Goal: Task Accomplishment & Management: Complete application form

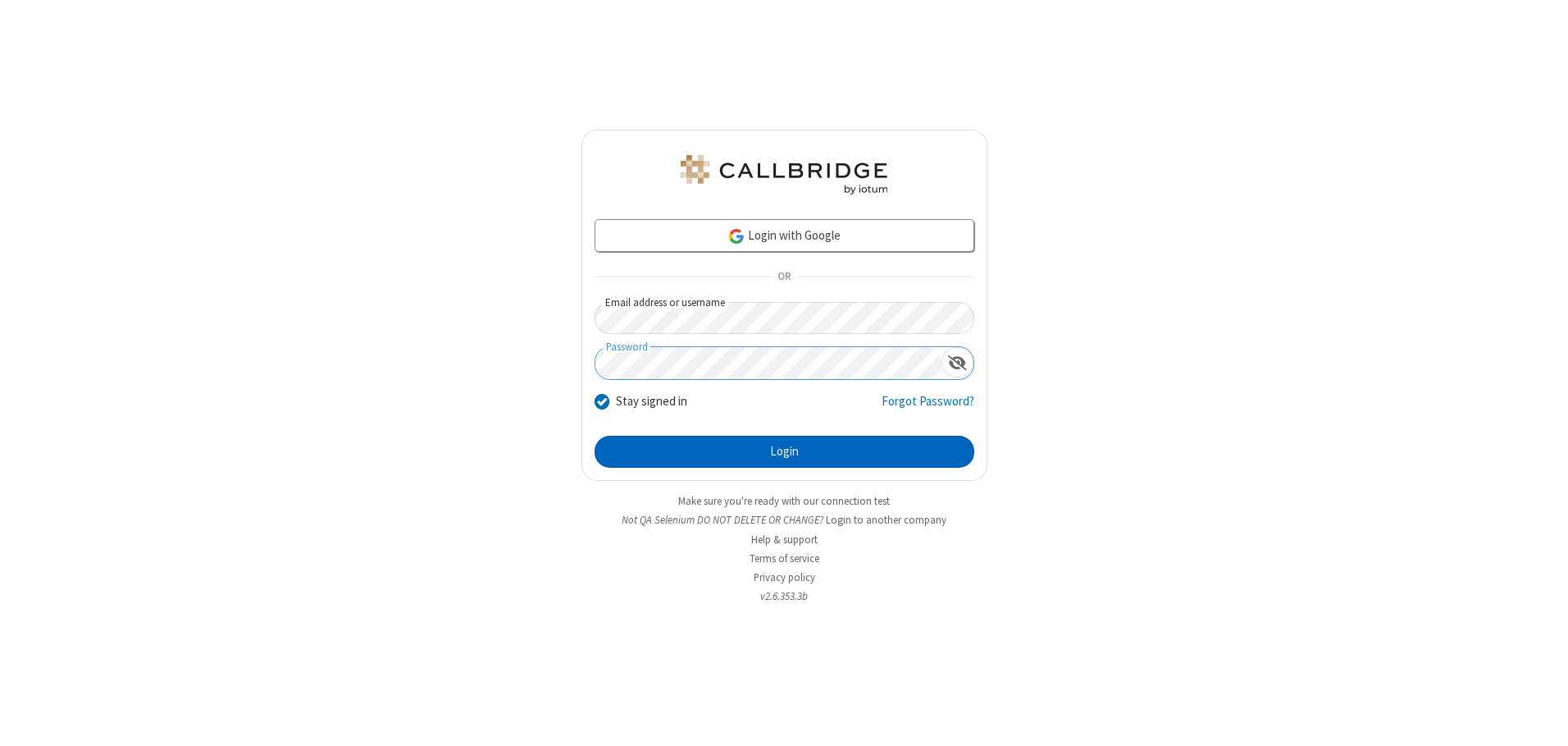
click at [784, 451] on button "Login" at bounding box center [784, 452] width 380 height 33
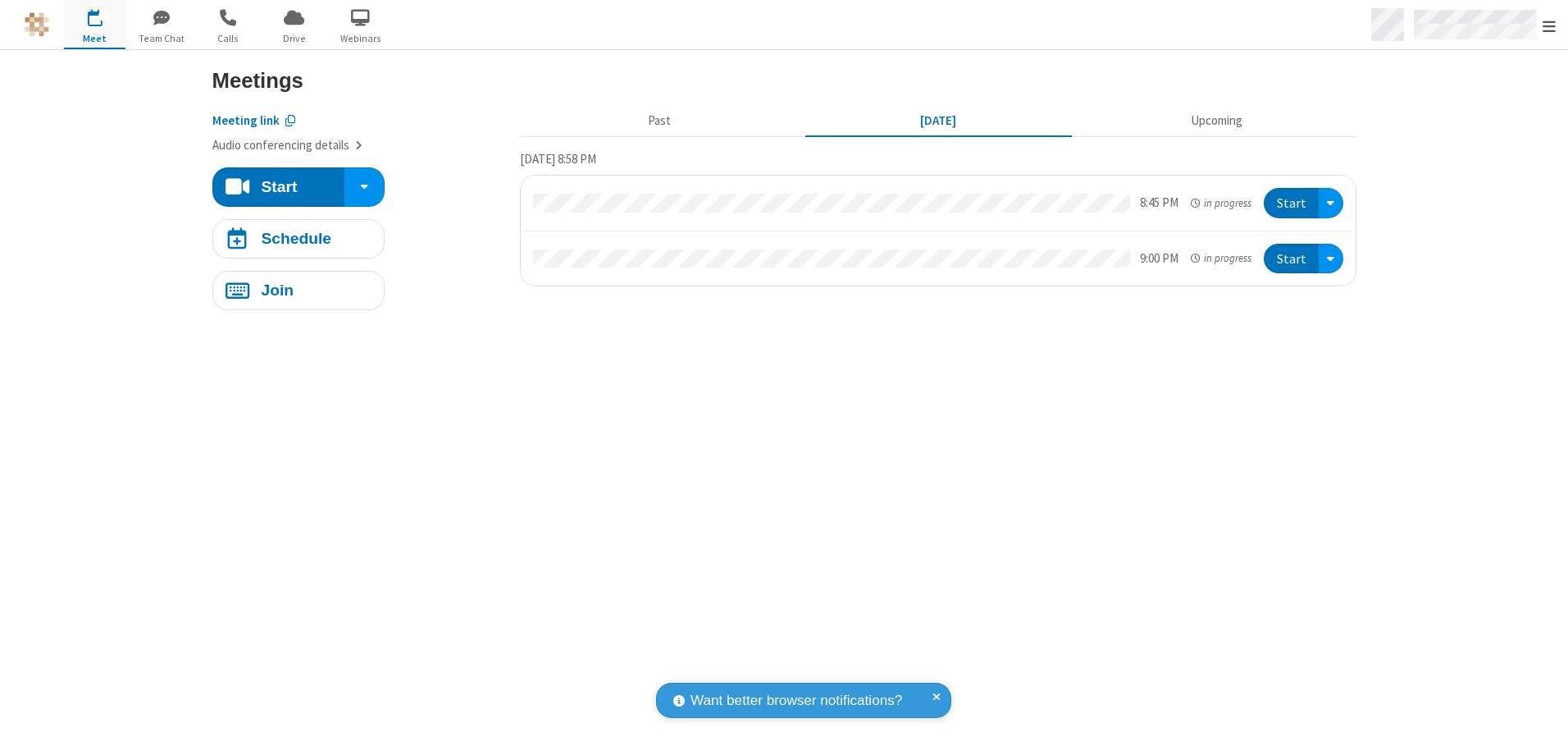
click at [1549, 25] on span "Open menu" at bounding box center [1550, 26] width 13 height 17
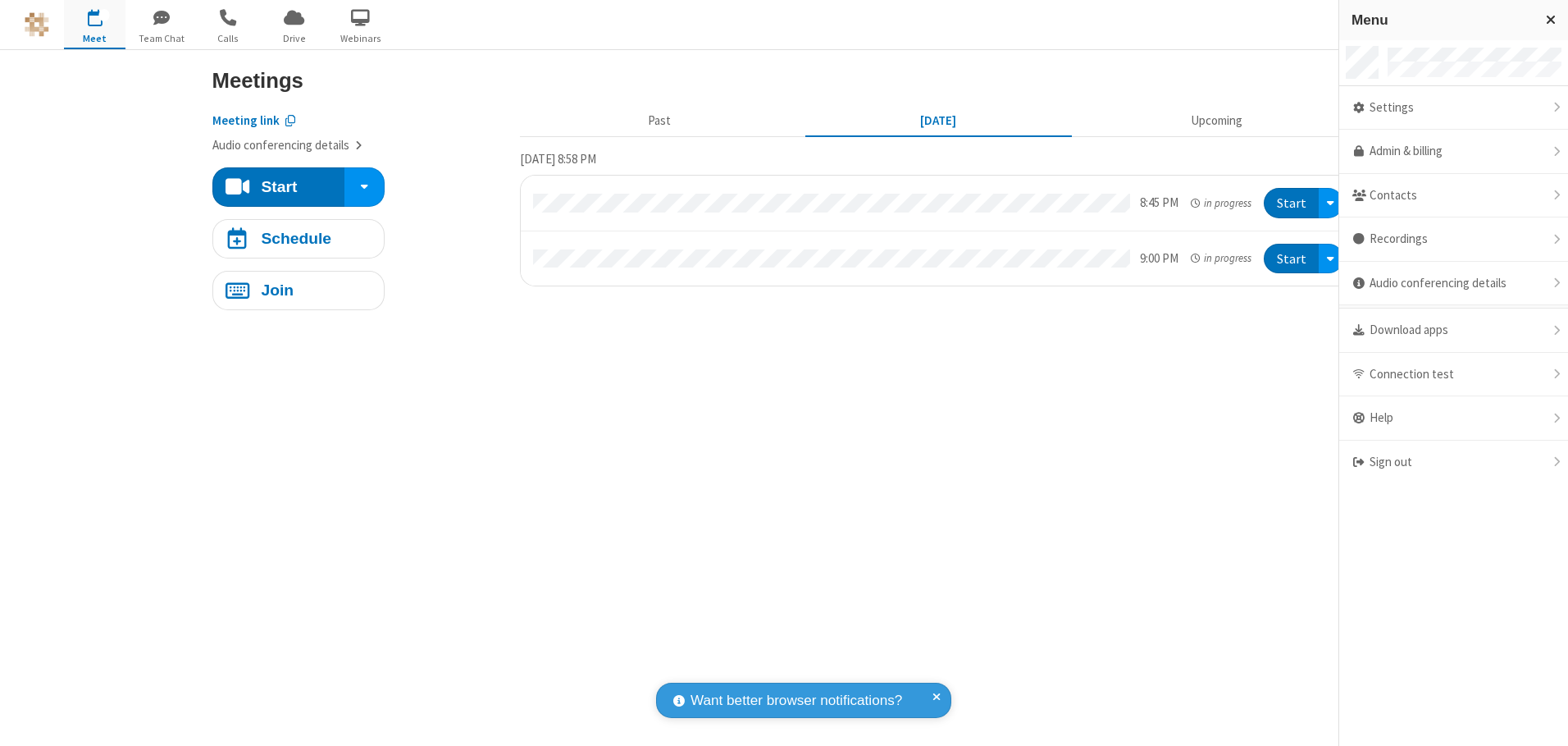
click at [94, 24] on span "button" at bounding box center [94, 17] width 61 height 28
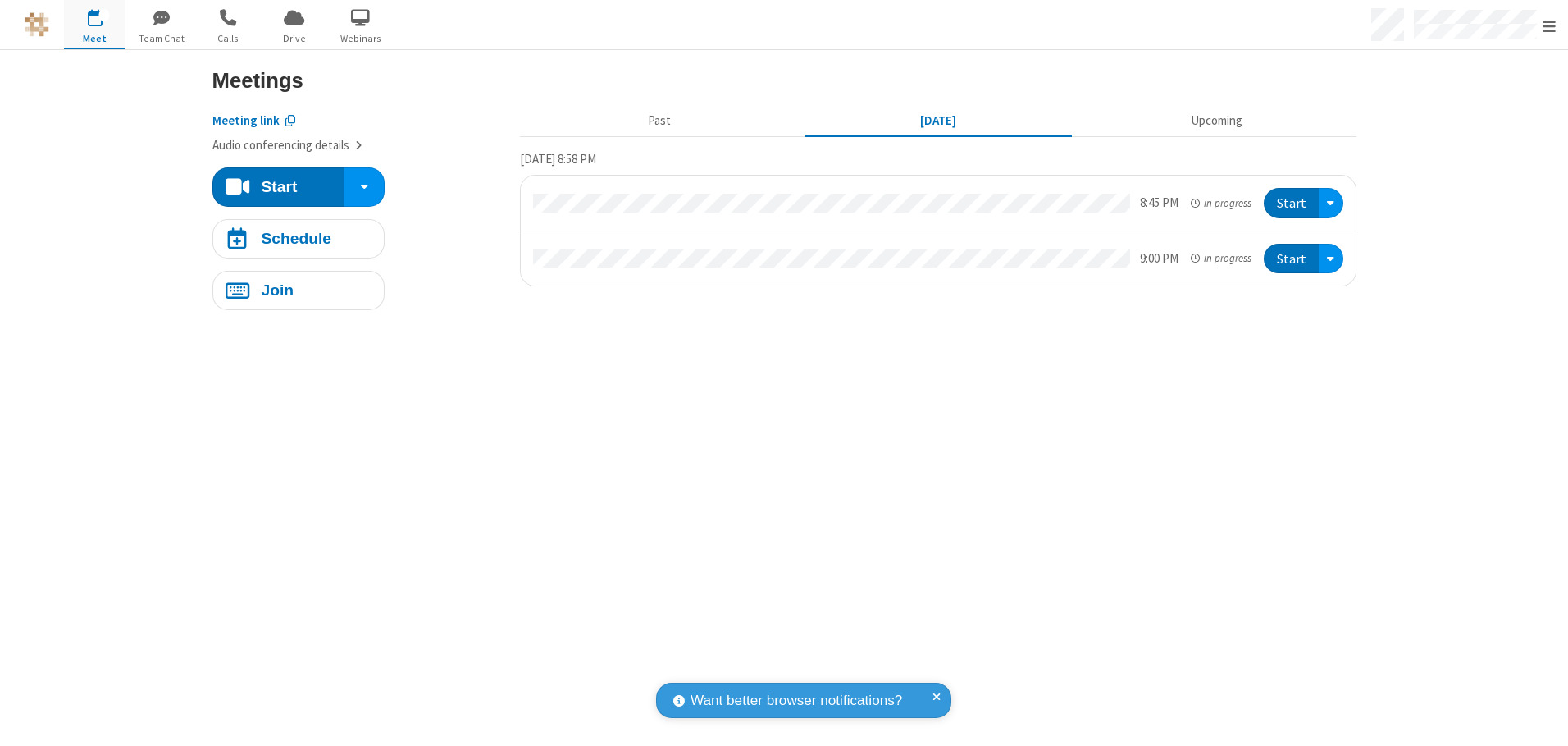
click at [94, 24] on span "button" at bounding box center [94, 17] width 61 height 28
click at [298, 238] on h4 "Schedule" at bounding box center [296, 238] width 71 height 16
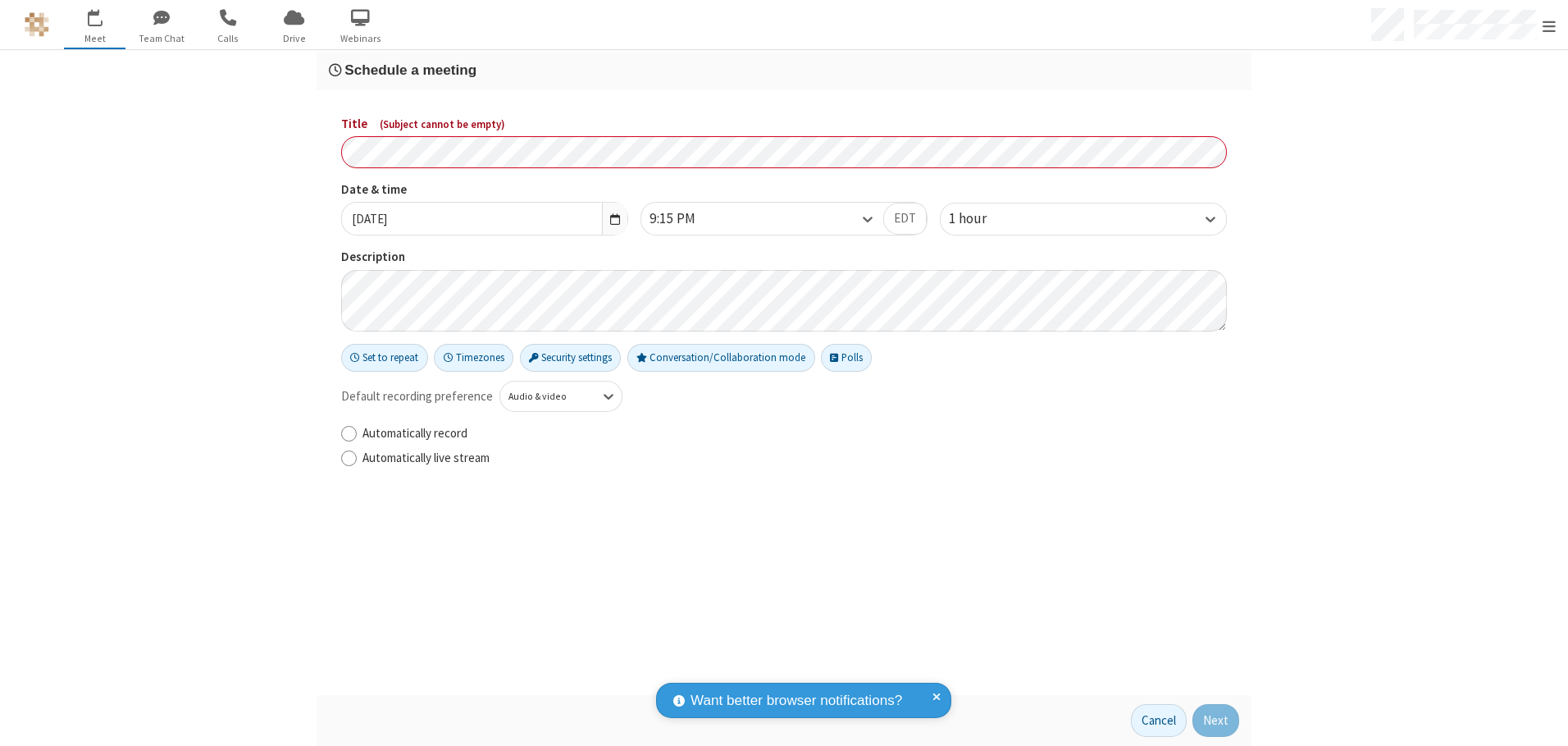
click at [784, 70] on h3 "Schedule a meeting" at bounding box center [784, 70] width 911 height 16
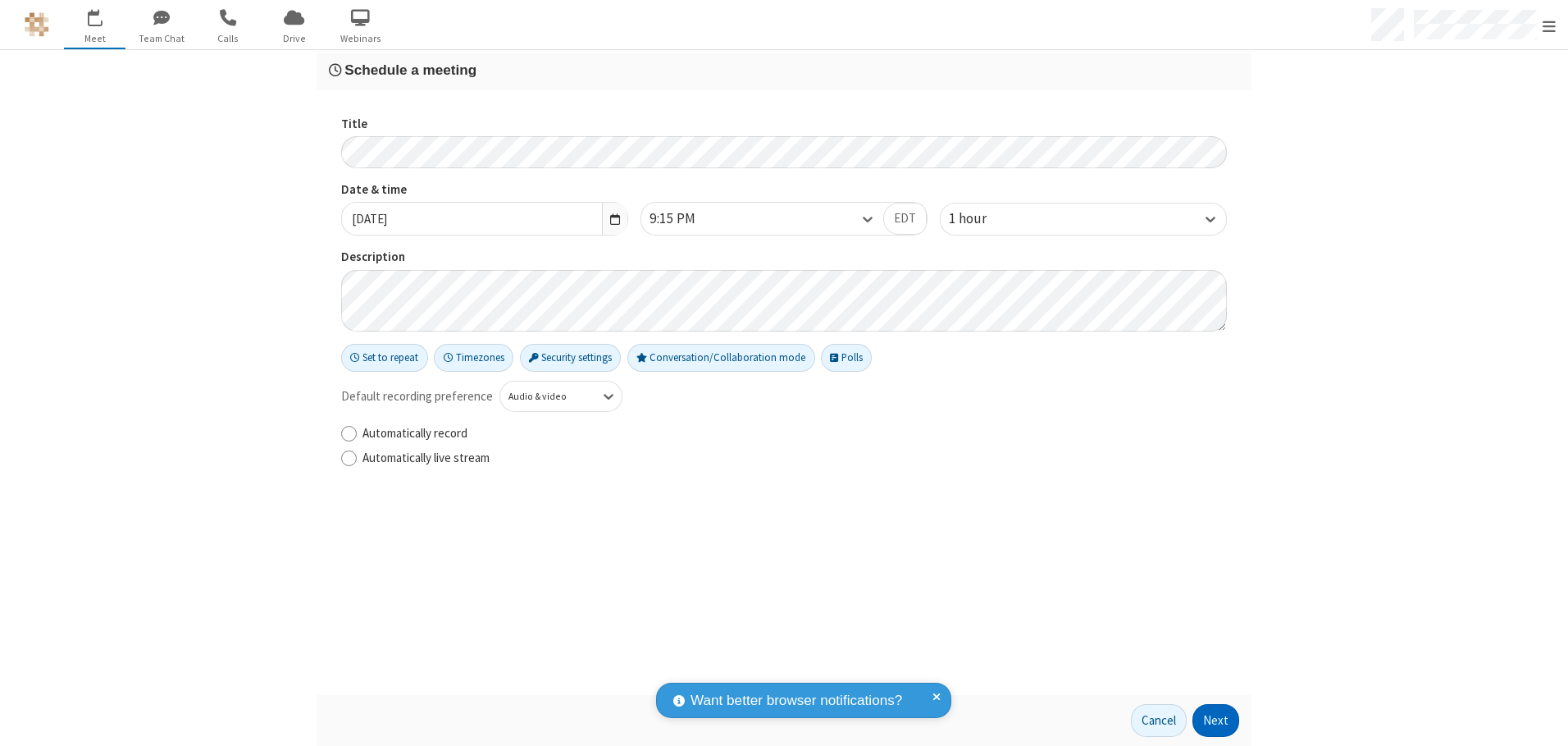
click at [1216, 720] on button "Next" at bounding box center [1216, 720] width 47 height 33
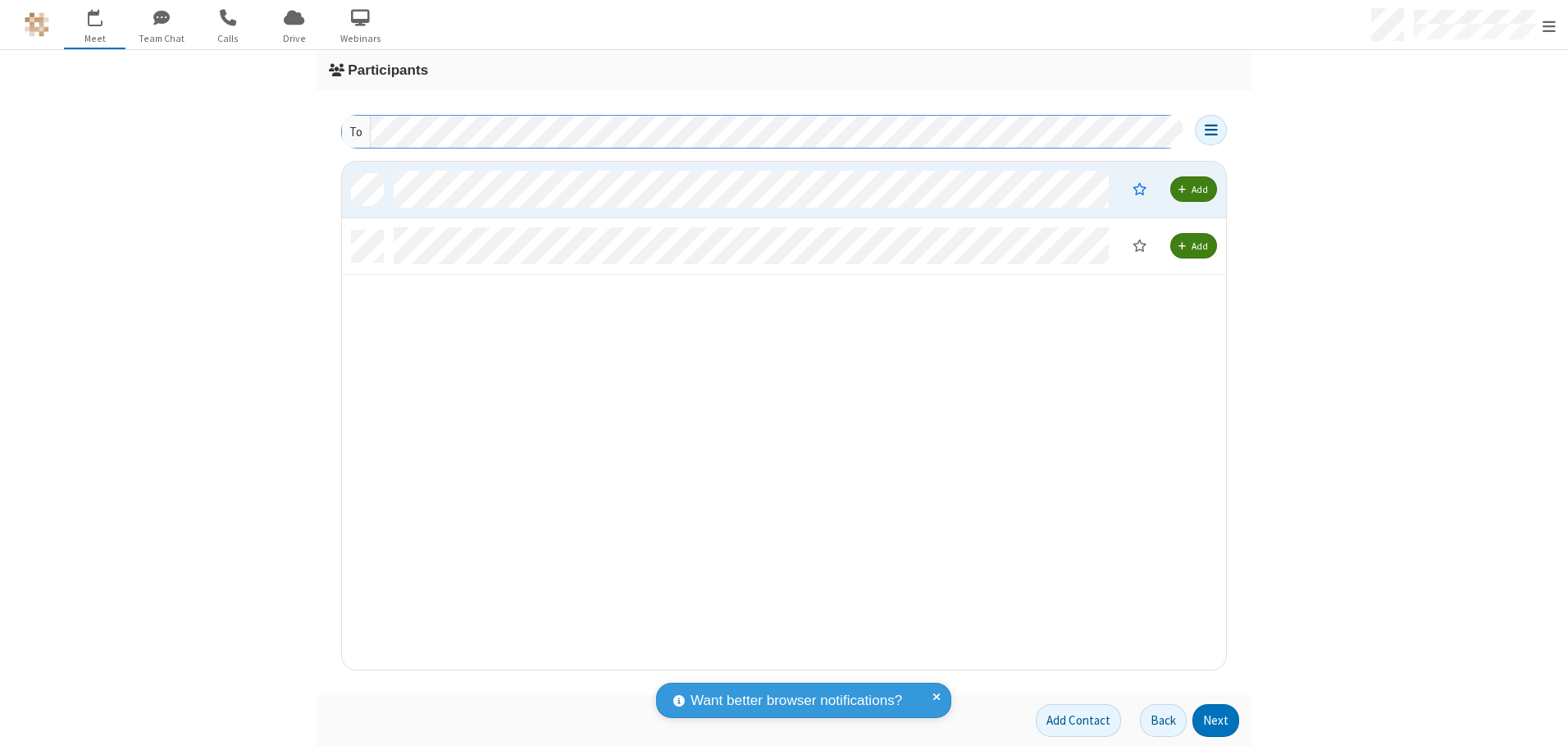
scroll to position [495, 872]
click at [1216, 720] on button "Next" at bounding box center [1216, 720] width 47 height 33
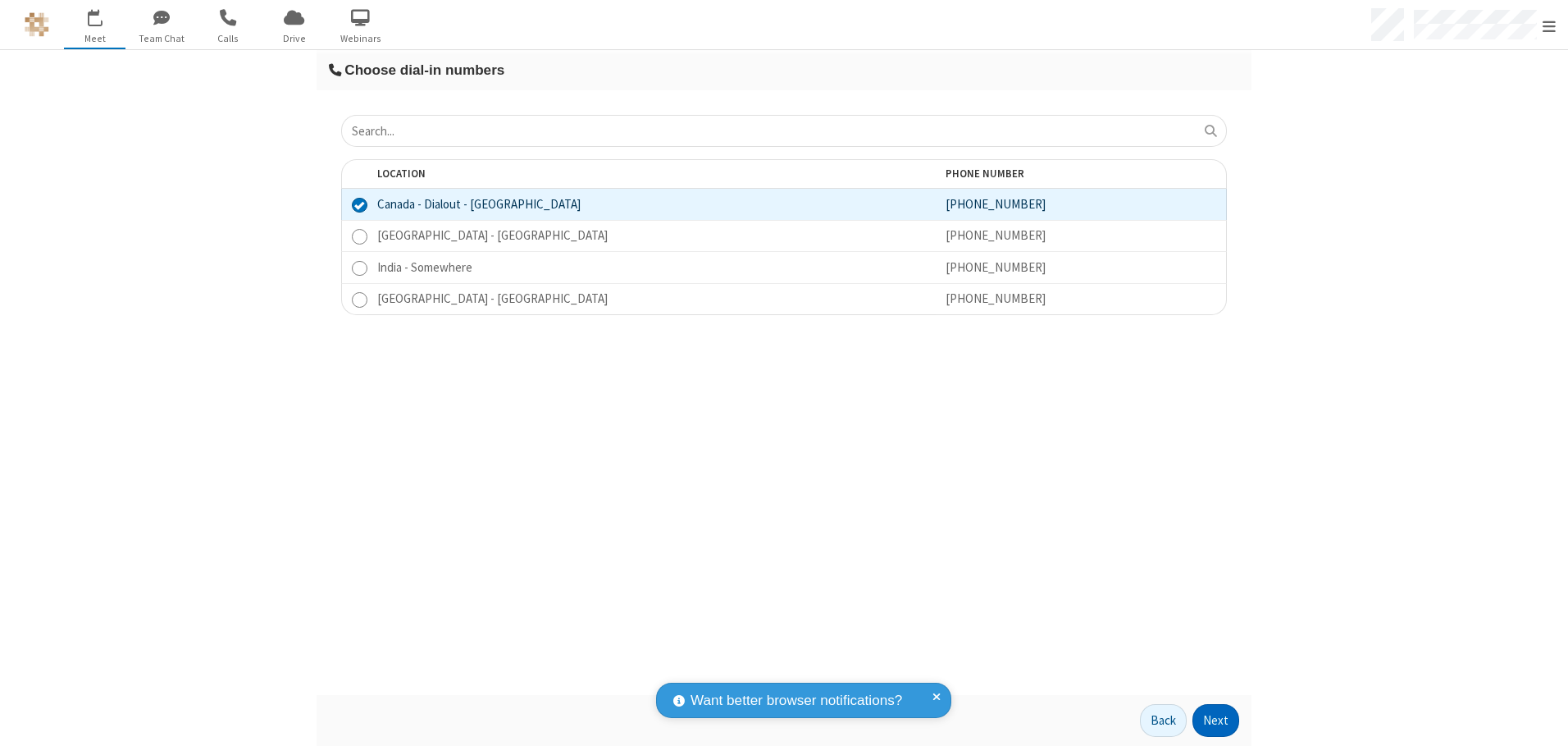
click at [1216, 720] on button "Next" at bounding box center [1216, 720] width 47 height 33
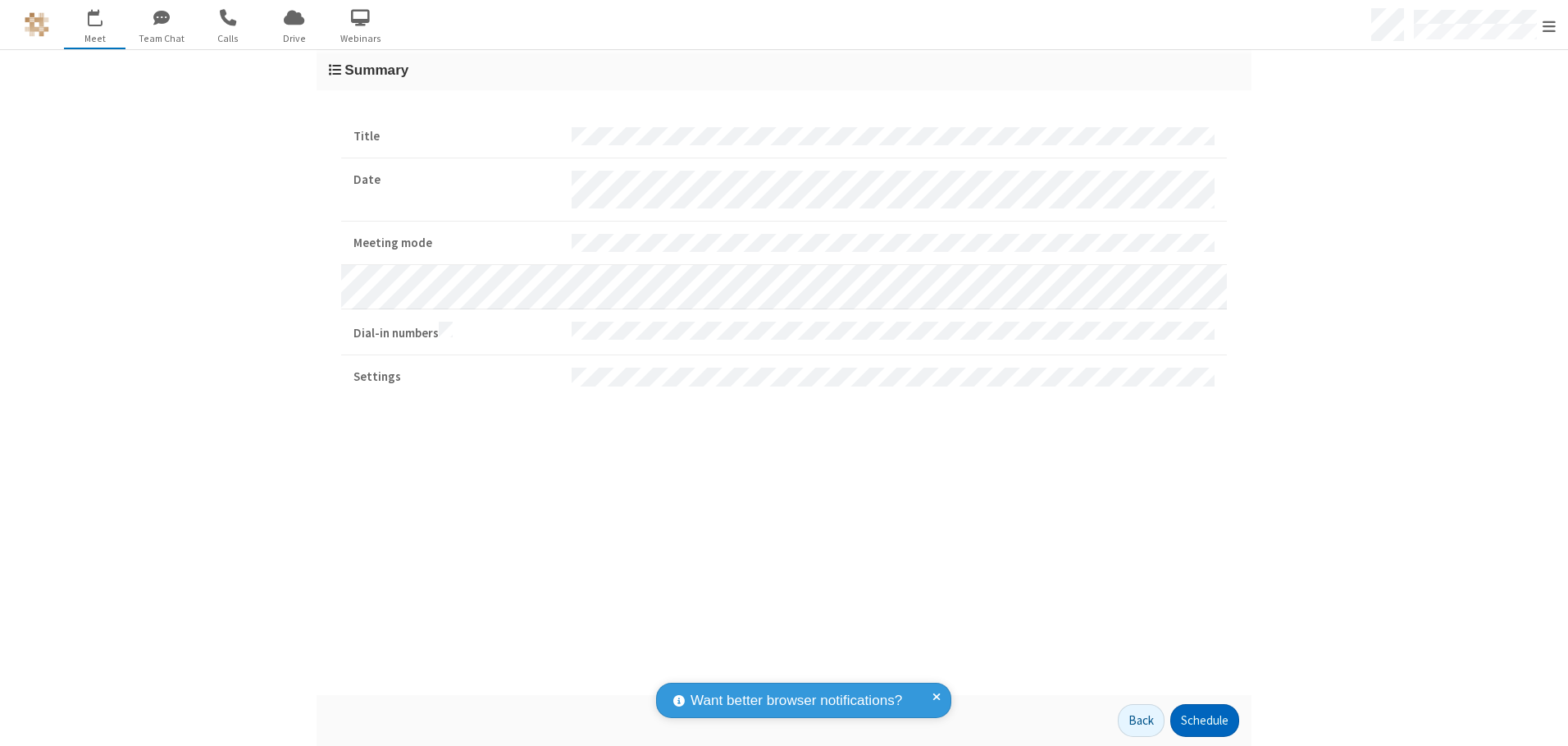
click at [1204, 720] on button "Schedule" at bounding box center [1205, 720] width 69 height 33
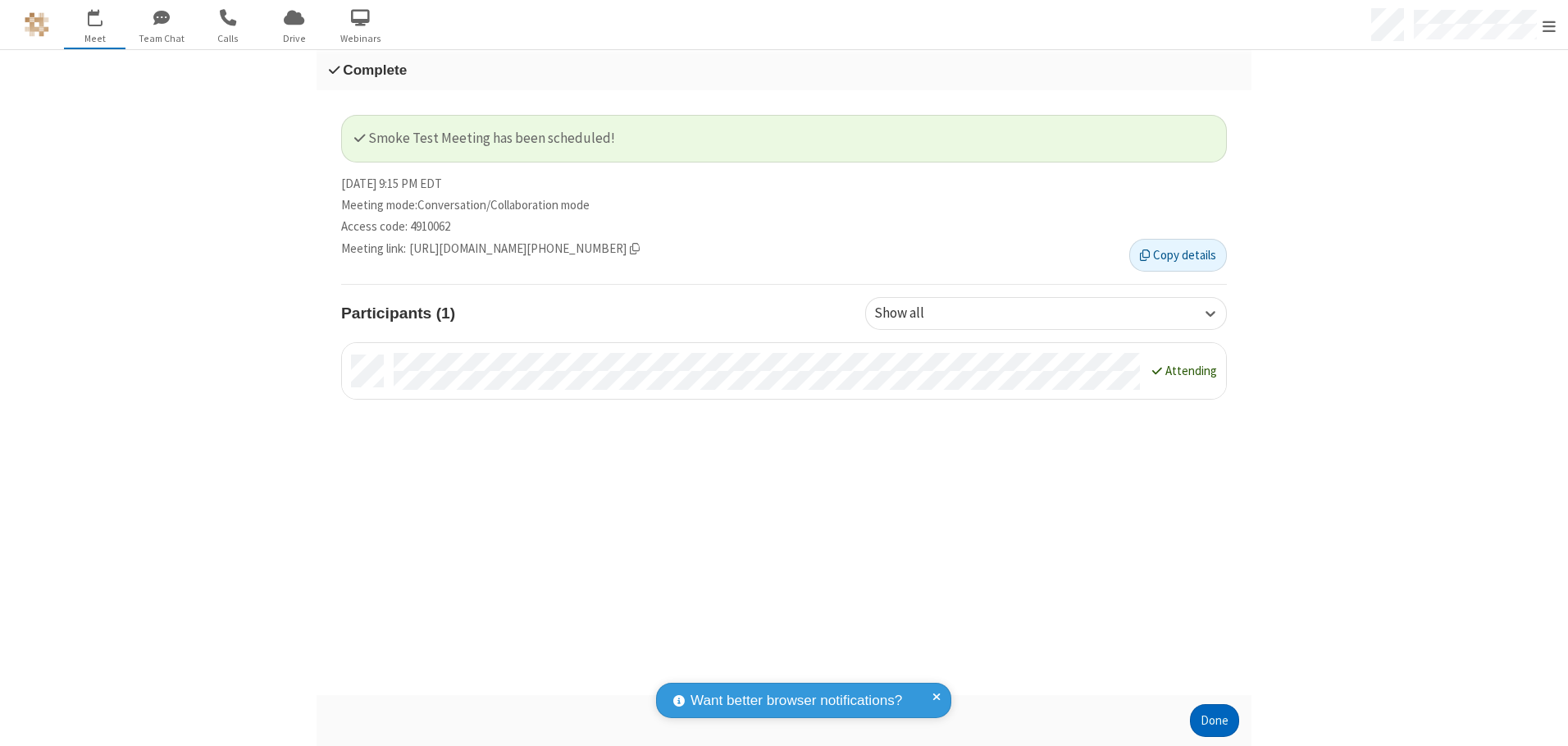
click at [1214, 720] on button "Done" at bounding box center [1214, 720] width 50 height 33
